Goal: Task Accomplishment & Management: Manage account settings

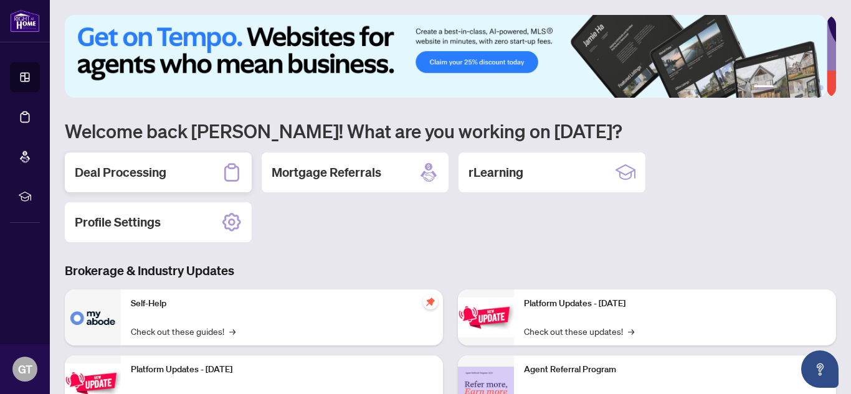
click at [113, 164] on h2 "Deal Processing" at bounding box center [121, 172] width 92 height 17
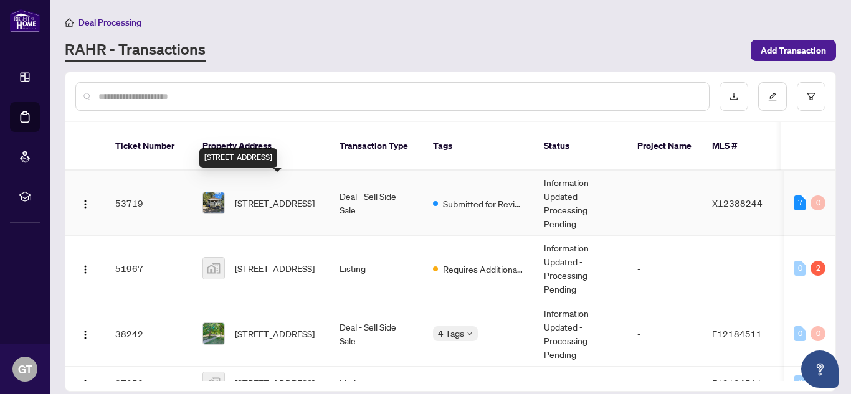
click at [273, 196] on span "[STREET_ADDRESS]" at bounding box center [275, 203] width 80 height 14
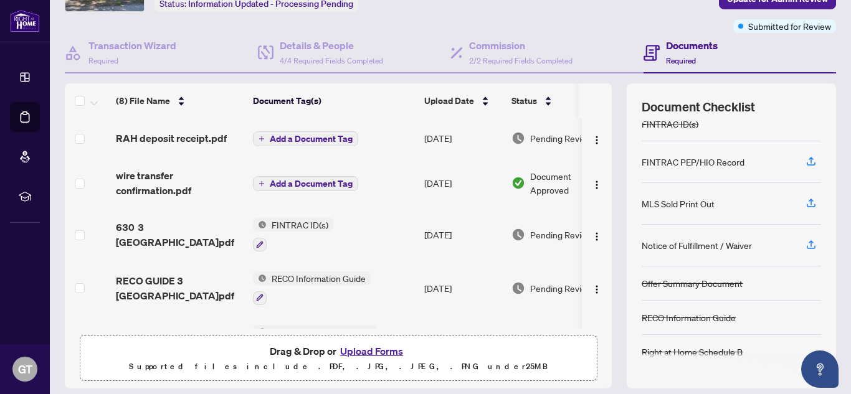
scroll to position [125, 0]
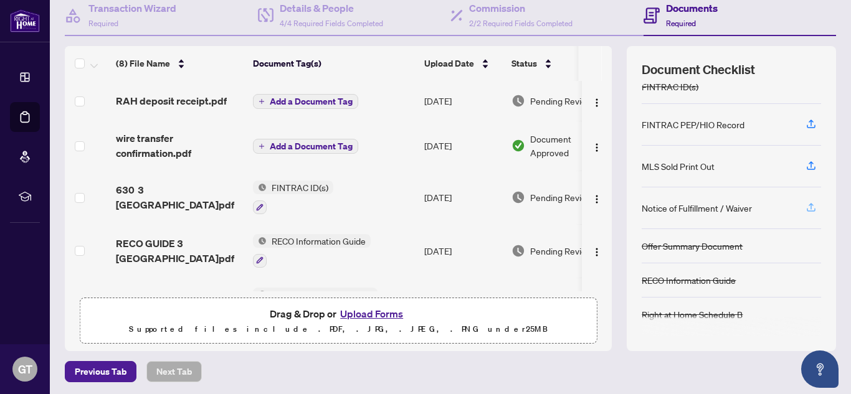
click at [806, 208] on icon "button" at bounding box center [811, 207] width 11 height 11
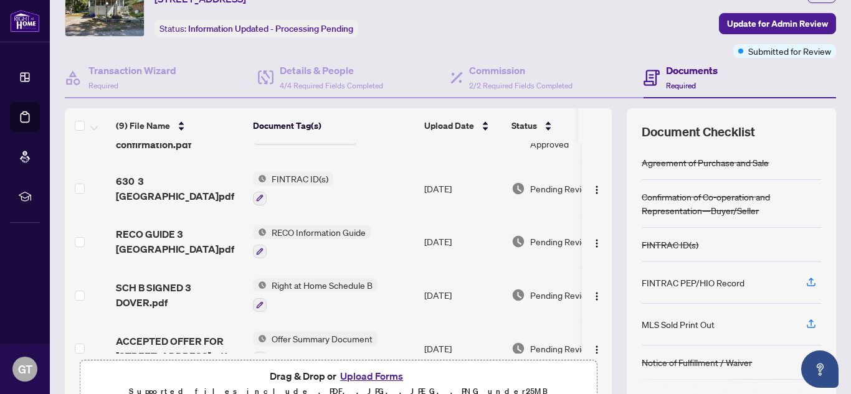
scroll to position [187, 0]
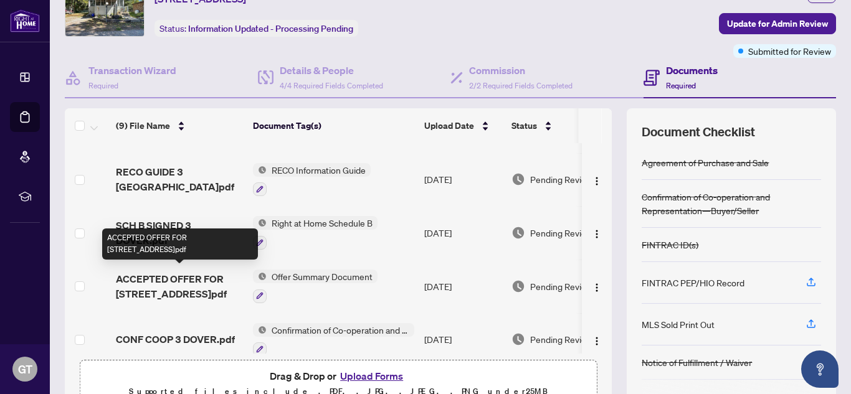
click at [171, 274] on span "ACCEPTED OFFER FOR [STREET_ADDRESS]pdf" at bounding box center [179, 287] width 127 height 30
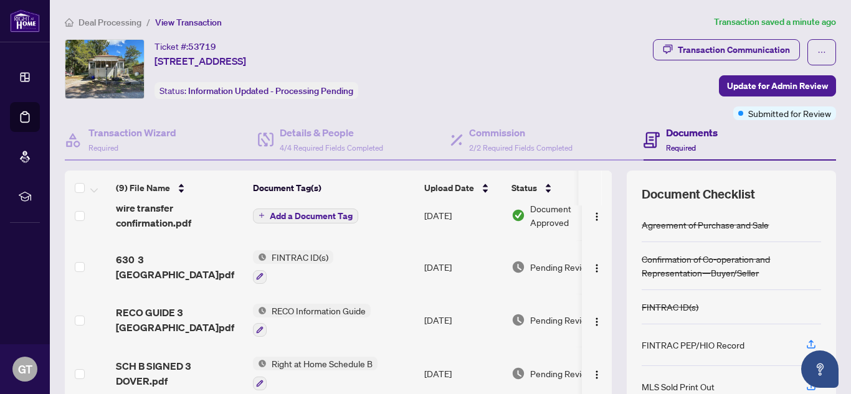
scroll to position [125, 0]
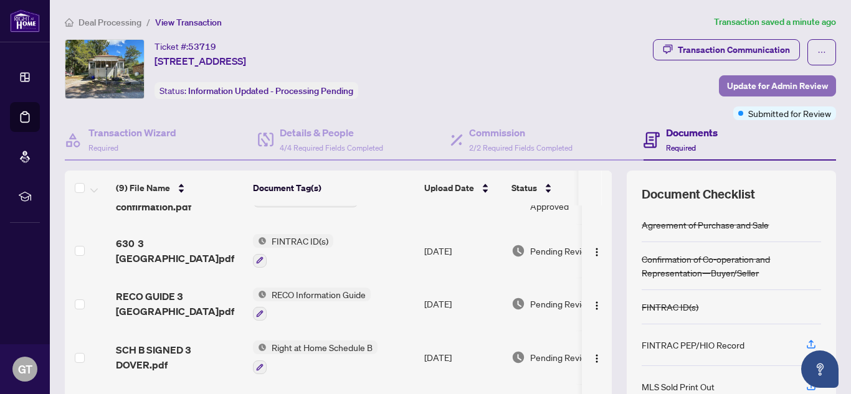
click at [755, 91] on span "Update for Admin Review" at bounding box center [777, 86] width 101 height 20
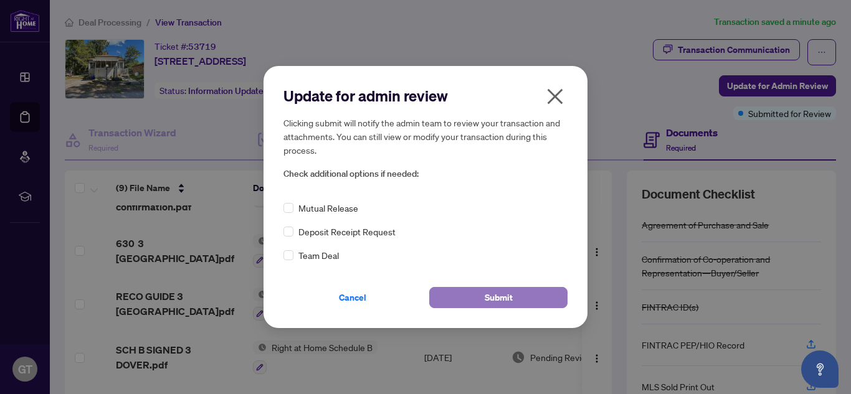
click at [508, 299] on span "Submit" at bounding box center [499, 298] width 28 height 20
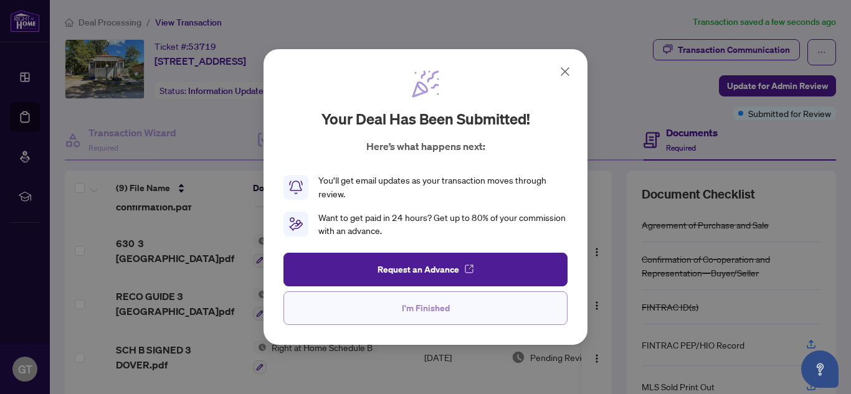
click at [437, 311] on span "I'm Finished" at bounding box center [426, 309] width 48 height 20
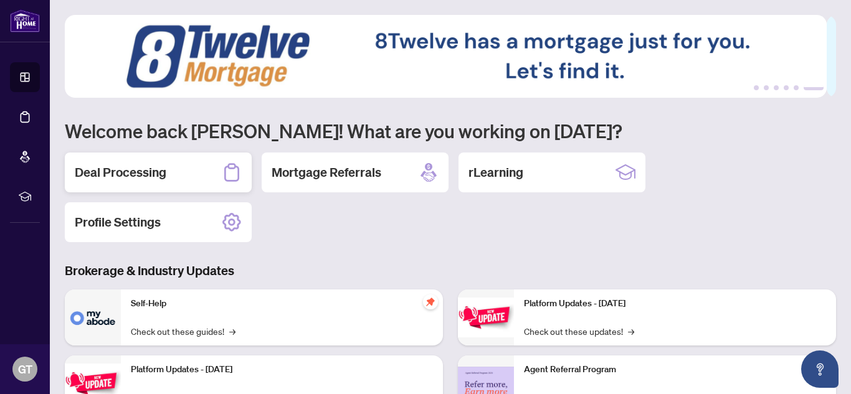
click at [130, 180] on h2 "Deal Processing" at bounding box center [121, 172] width 92 height 17
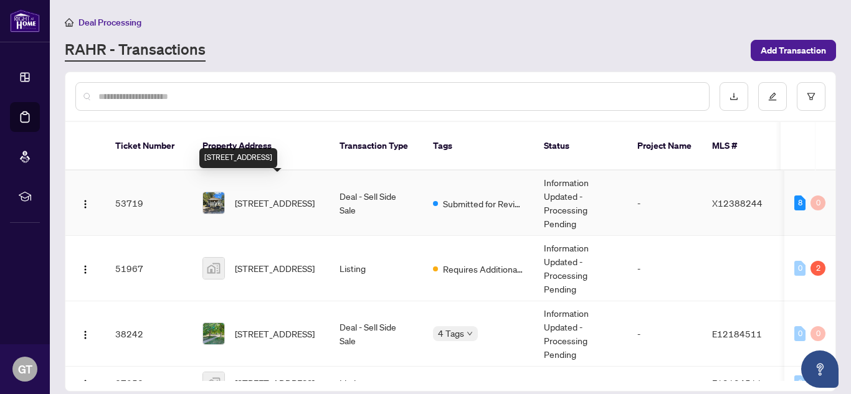
click at [277, 196] on span "[STREET_ADDRESS]" at bounding box center [275, 203] width 80 height 14
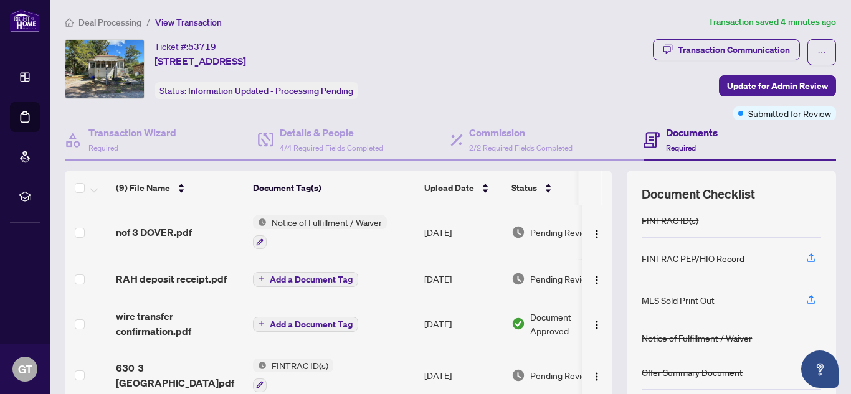
scroll to position [88, 0]
click at [809, 295] on icon "button" at bounding box center [811, 297] width 5 height 6
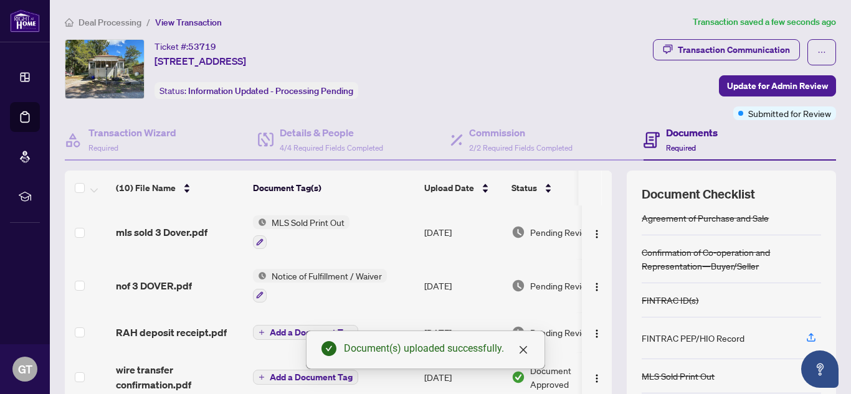
scroll to position [0, 0]
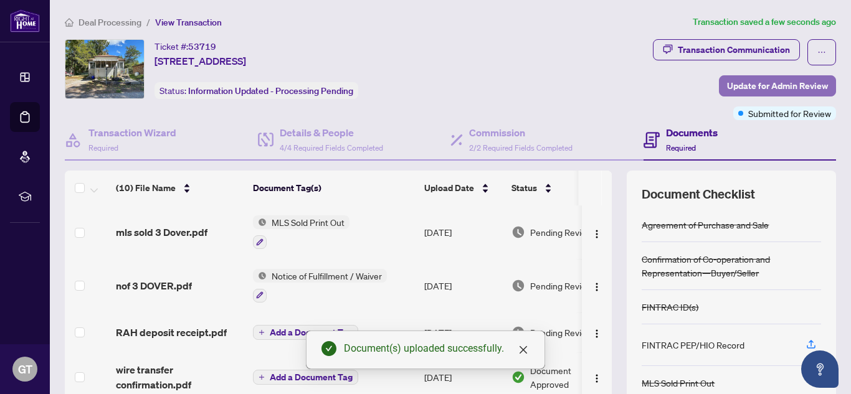
click at [755, 86] on span "Update for Admin Review" at bounding box center [777, 86] width 101 height 20
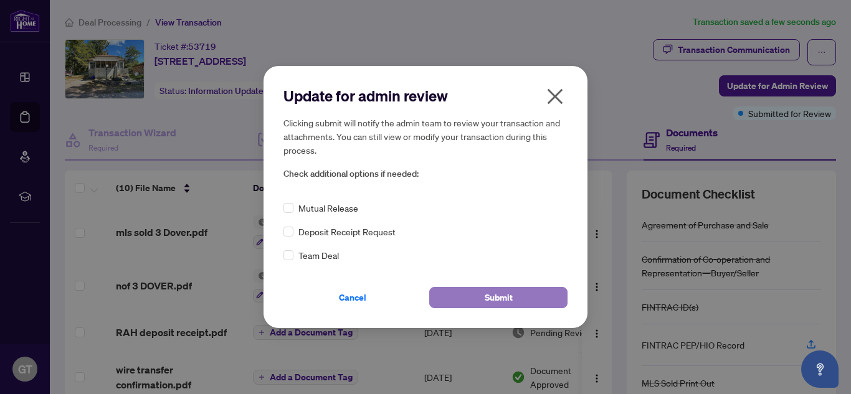
click at [510, 297] on span "Submit" at bounding box center [499, 298] width 28 height 20
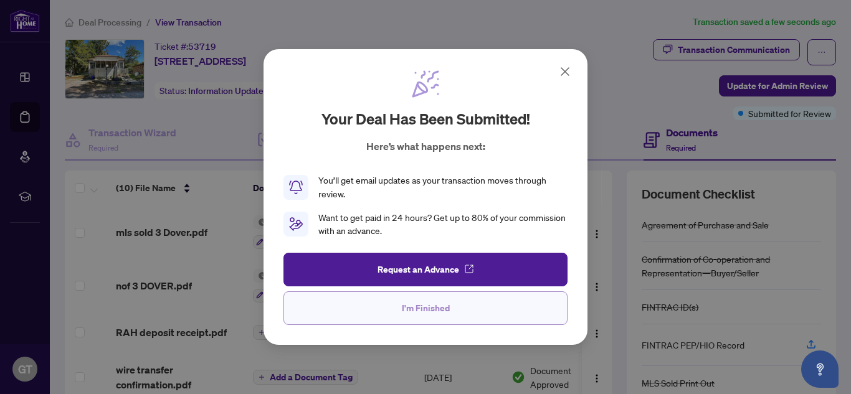
click at [428, 317] on span "I'm Finished" at bounding box center [426, 309] width 48 height 20
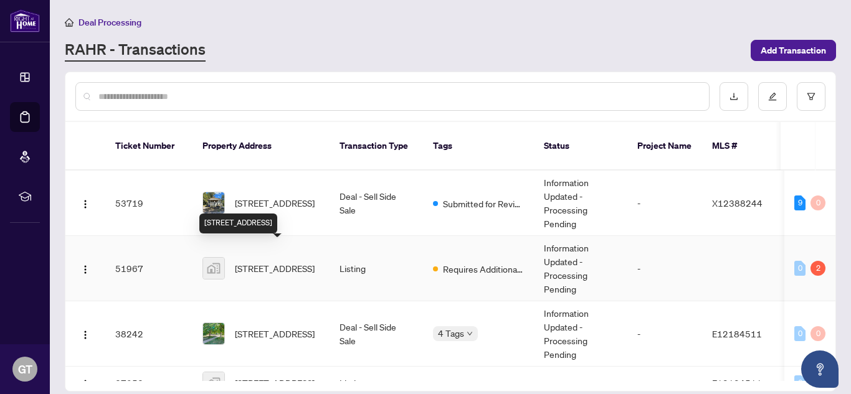
click at [260, 262] on span "[STREET_ADDRESS]" at bounding box center [275, 269] width 80 height 14
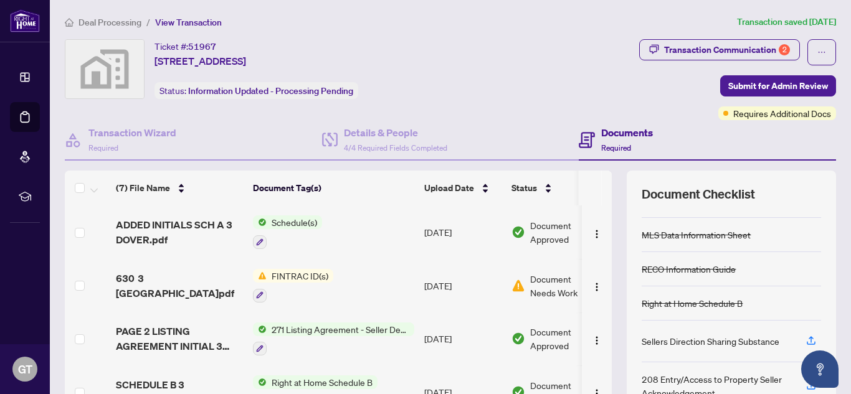
scroll to position [110, 0]
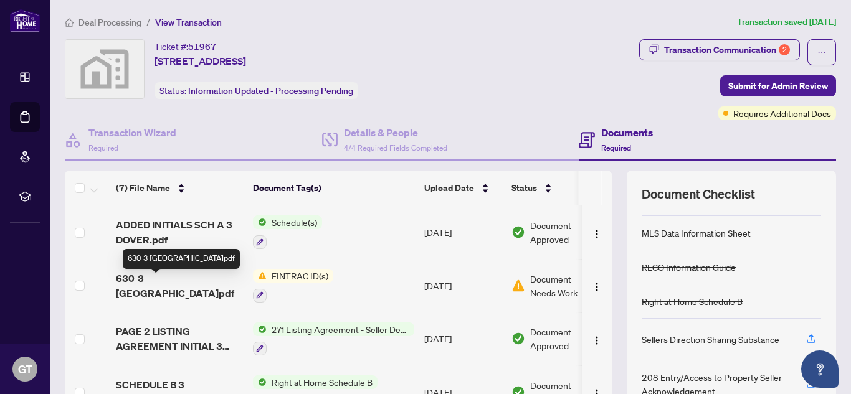
click at [165, 280] on span "630 3 [GEOGRAPHIC_DATA]pdf" at bounding box center [179, 286] width 127 height 30
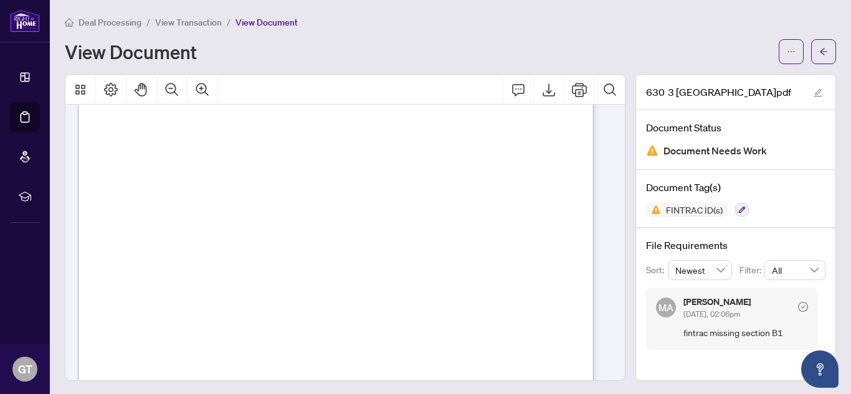
scroll to position [872, 0]
click at [572, 93] on icon "Print" at bounding box center [579, 89] width 15 height 15
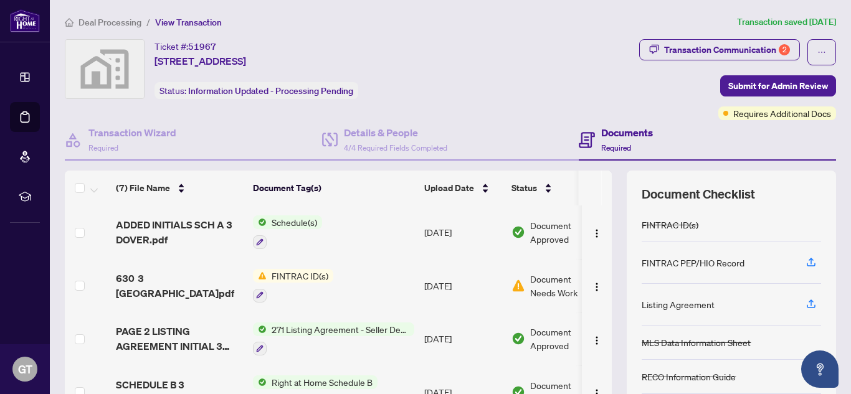
scroll to position [62, 0]
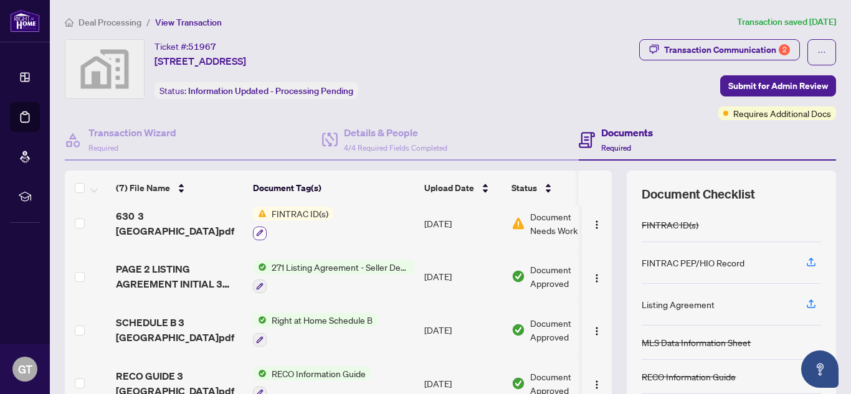
click at [258, 231] on icon "button" at bounding box center [259, 232] width 7 height 7
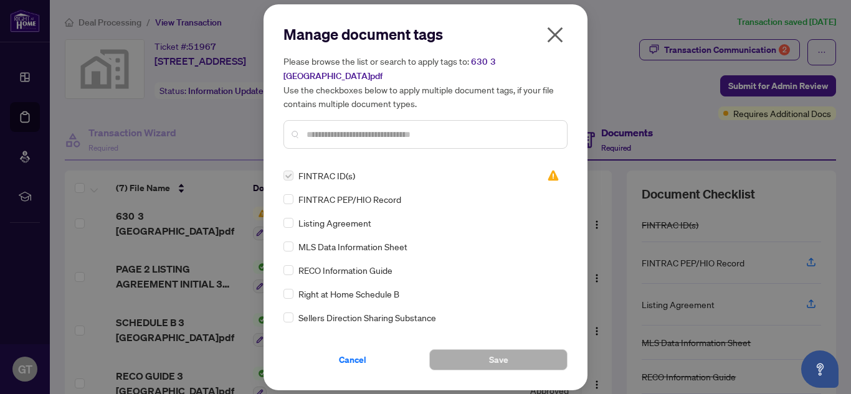
click at [557, 42] on icon "close" at bounding box center [556, 35] width 16 height 16
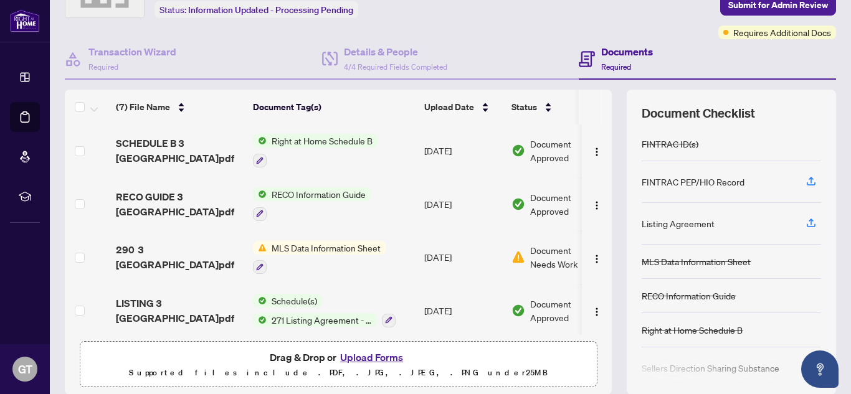
scroll to position [128, 0]
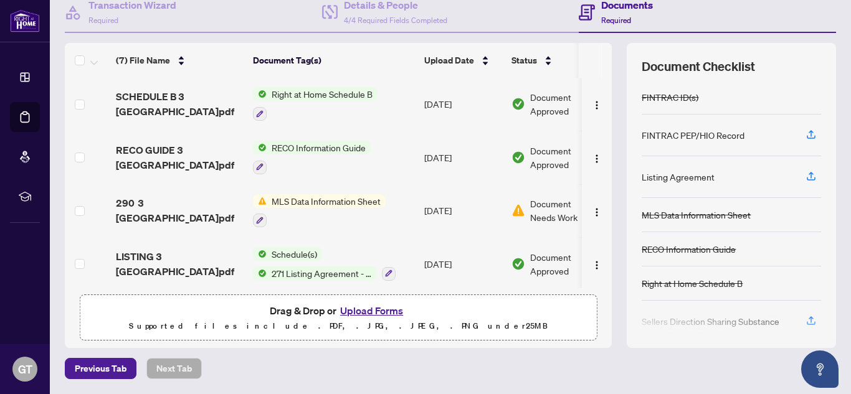
click at [355, 313] on button "Upload Forms" at bounding box center [372, 311] width 70 height 16
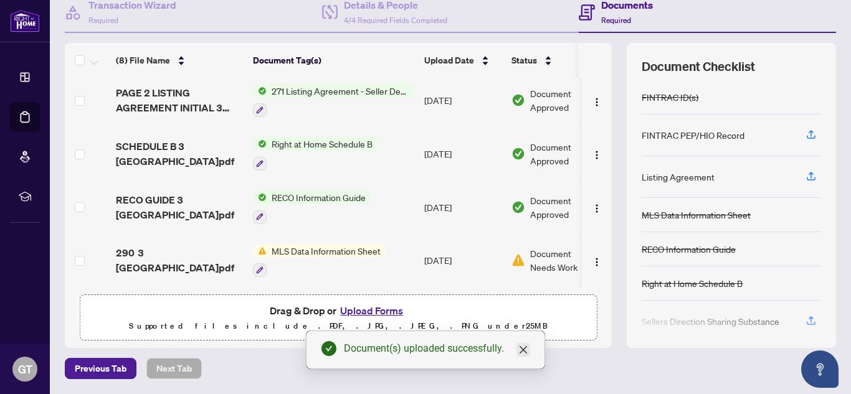
click at [527, 348] on icon "close" at bounding box center [523, 350] width 10 height 10
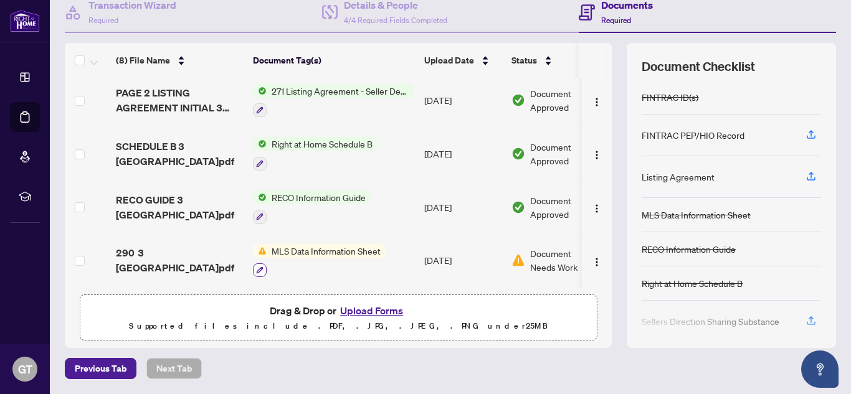
click at [254, 265] on button "button" at bounding box center [260, 271] width 14 height 14
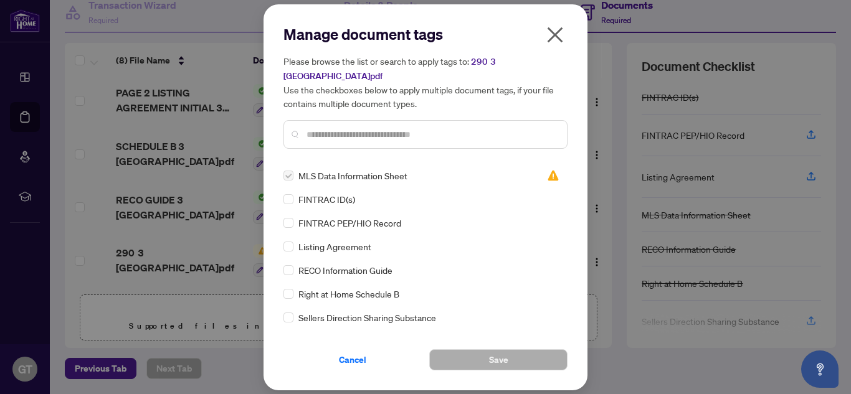
click at [560, 36] on icon "close" at bounding box center [556, 35] width 16 height 16
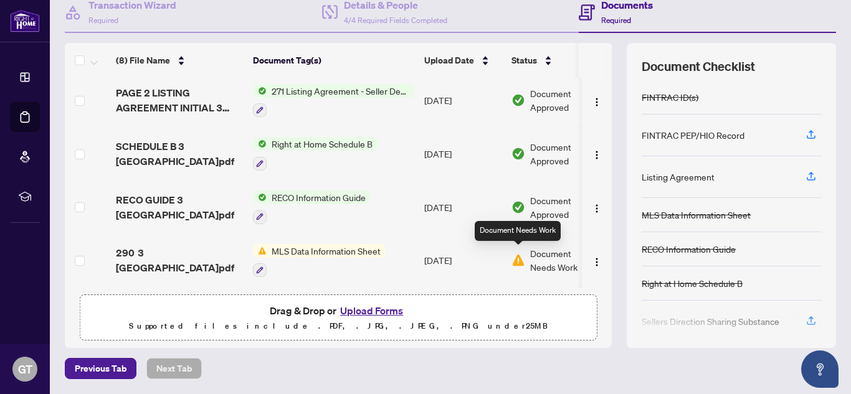
click at [519, 254] on img at bounding box center [519, 261] width 14 height 14
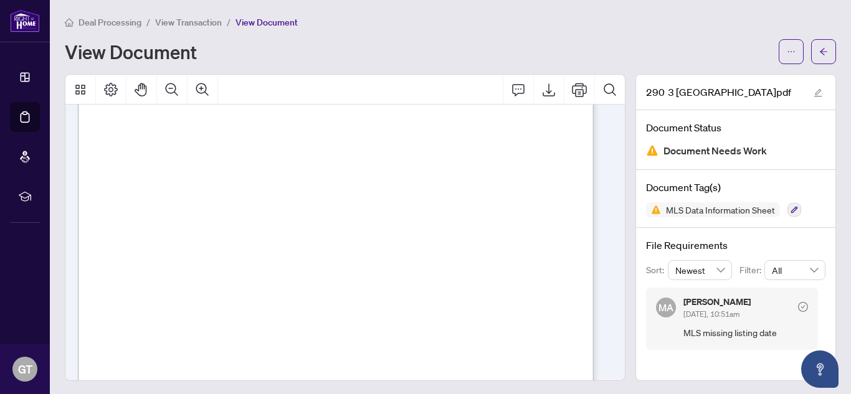
scroll to position [125, 0]
click at [690, 211] on span "MLS Data Information Sheet" at bounding box center [720, 210] width 119 height 9
click at [691, 184] on h4 "Document Tag(s)" at bounding box center [735, 187] width 179 height 15
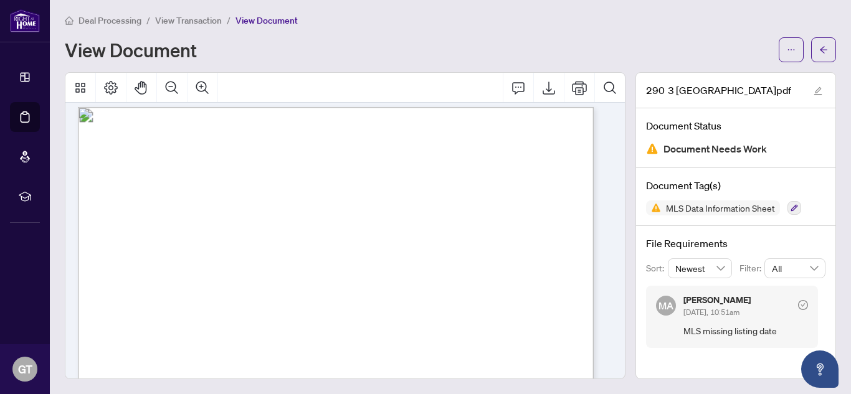
scroll to position [0, 0]
click at [447, 51] on div "View Document" at bounding box center [418, 50] width 707 height 20
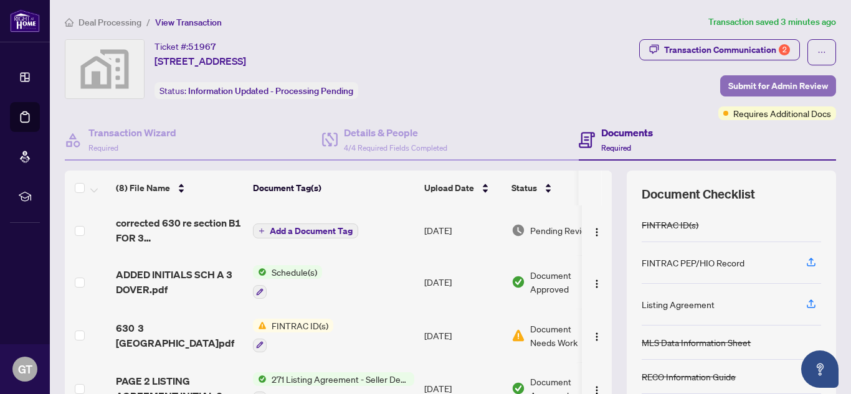
click at [754, 86] on span "Submit for Admin Review" at bounding box center [779, 86] width 100 height 20
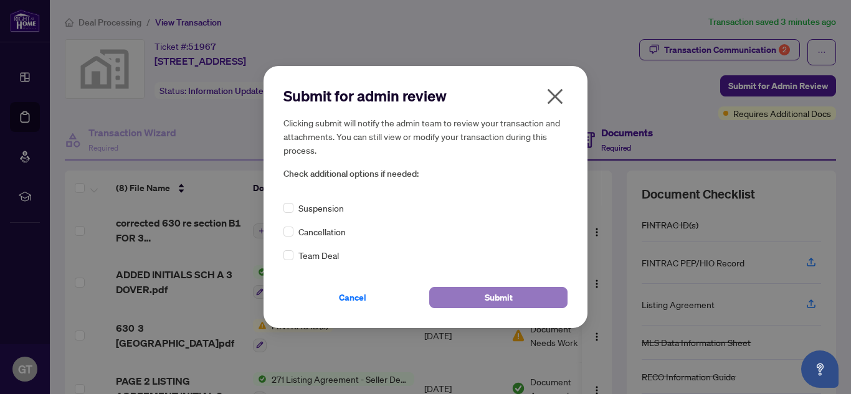
click at [490, 297] on span "Submit" at bounding box center [499, 298] width 28 height 20
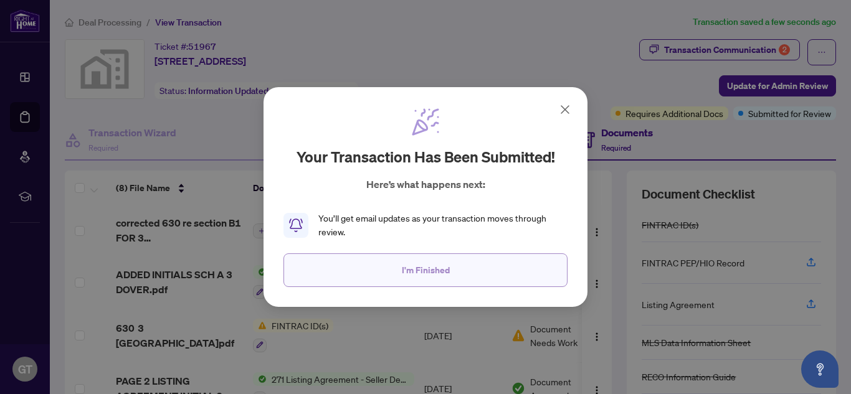
click at [446, 270] on span "I'm Finished" at bounding box center [426, 270] width 48 height 20
